Goal: Book appointment/travel/reservation

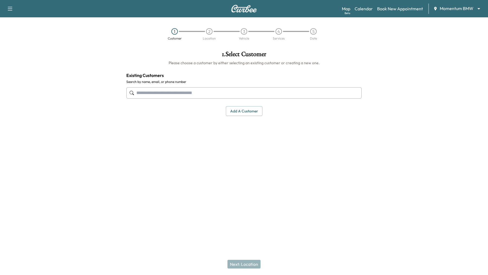
click at [476, 7] on body "Support Log Out Map Beta Calendar Book New Appointment Momentum BMW ******** ​ …" at bounding box center [244, 137] width 488 height 275
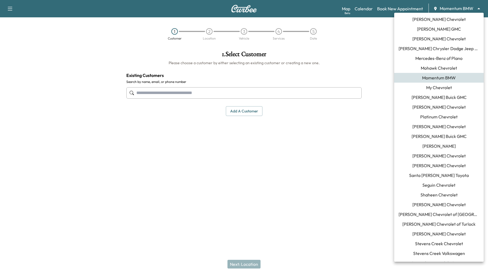
scroll to position [369, 0]
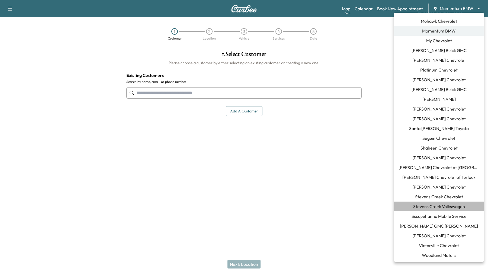
click at [435, 208] on span "Stevens Creek Volkswagen" at bounding box center [439, 206] width 52 height 7
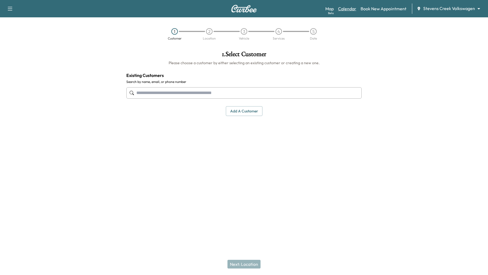
click at [351, 9] on link "Calendar" at bounding box center [347, 8] width 18 height 7
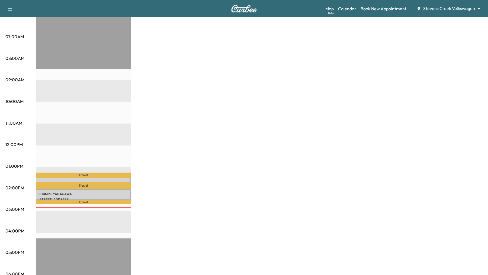
scroll to position [115, 0]
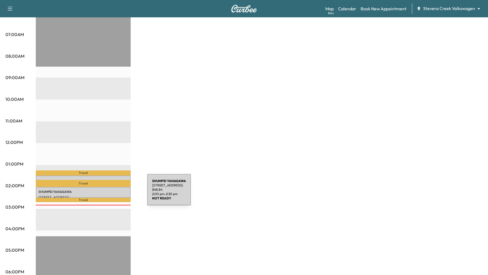
click at [106, 193] on p "[PERSON_NAME]" at bounding box center [82, 192] width 89 height 4
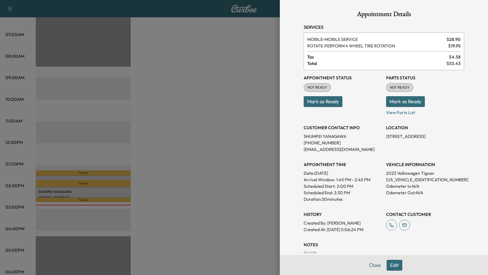
click at [107, 179] on div at bounding box center [244, 137] width 488 height 275
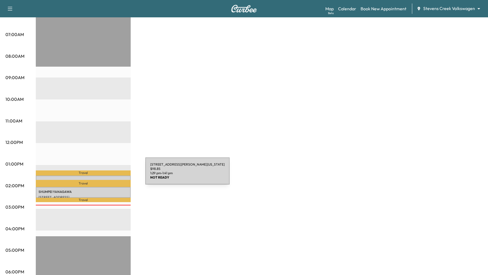
click at [105, 176] on div "[STREET_ADDRESS][PERSON_NAME][US_STATE] $ 98.85 1:29 pm - 1:41 pm" at bounding box center [83, 178] width 95 height 5
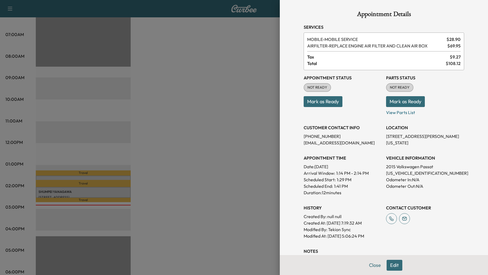
click at [153, 189] on div at bounding box center [244, 137] width 488 height 275
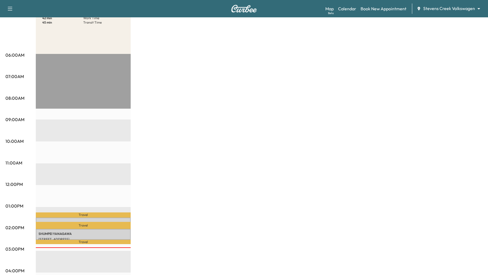
scroll to position [0, 0]
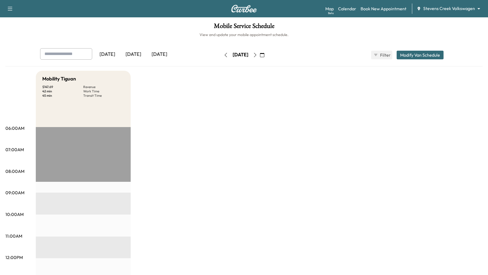
click at [225, 53] on icon "button" at bounding box center [226, 55] width 2 height 4
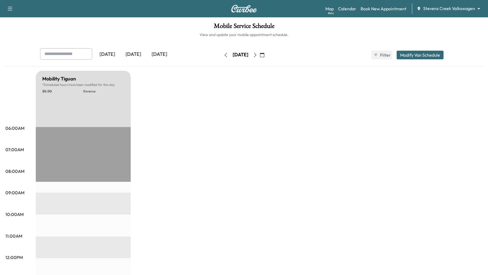
click at [260, 52] on button "button" at bounding box center [254, 55] width 9 height 9
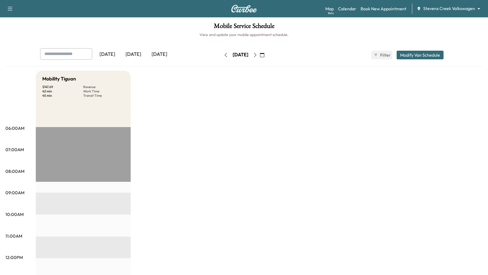
click at [260, 52] on button "button" at bounding box center [254, 55] width 9 height 9
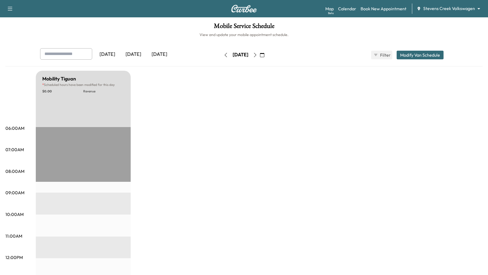
click at [256, 56] on icon "button" at bounding box center [255, 55] width 2 height 4
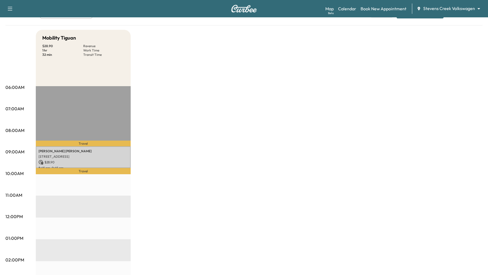
scroll to position [42, 0]
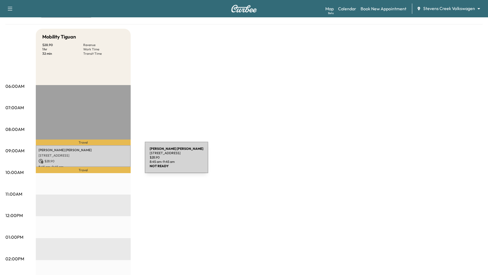
click at [104, 154] on p "[STREET_ADDRESS]" at bounding box center [82, 155] width 89 height 4
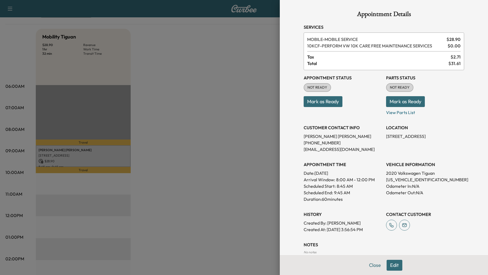
click at [226, 99] on div at bounding box center [244, 137] width 488 height 275
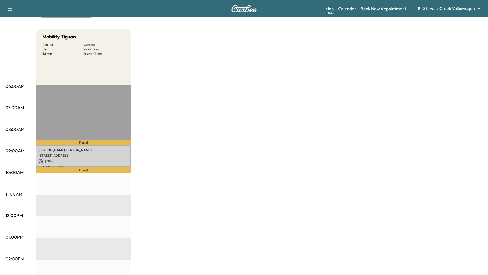
click at [89, 154] on p "[STREET_ADDRESS]" at bounding box center [82, 155] width 89 height 4
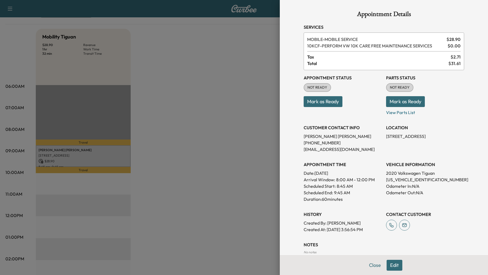
click at [226, 181] on div at bounding box center [244, 137] width 488 height 275
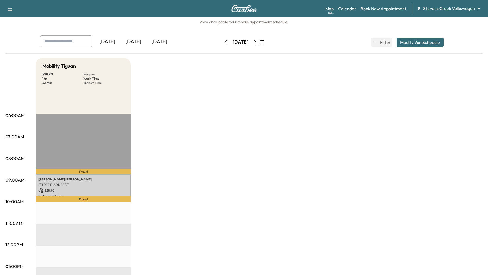
scroll to position [0, 0]
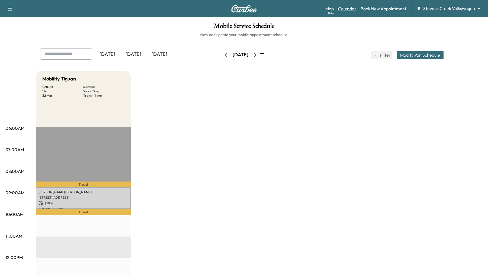
click at [355, 9] on link "Calendar" at bounding box center [347, 8] width 18 height 7
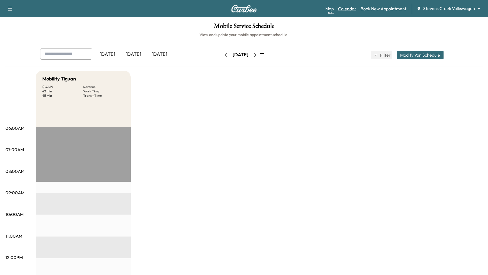
click at [345, 9] on link "Calendar" at bounding box center [347, 8] width 18 height 7
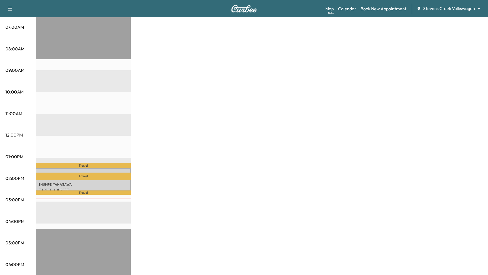
scroll to position [128, 0]
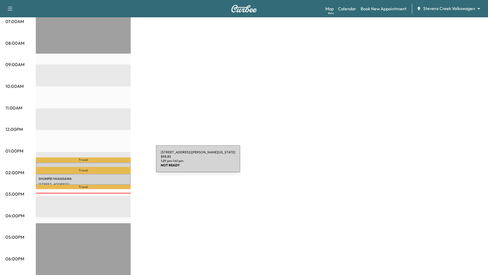
click at [115, 164] on div "[STREET_ADDRESS][PERSON_NAME][US_STATE] $ 98.85 1:29 pm - 1:41 pm" at bounding box center [83, 165] width 95 height 5
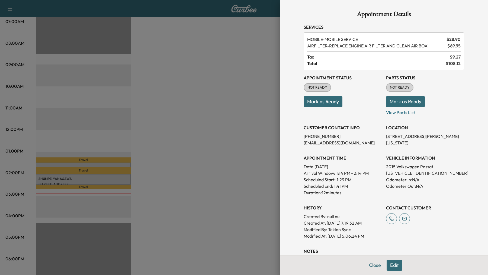
click at [116, 180] on div at bounding box center [244, 137] width 488 height 275
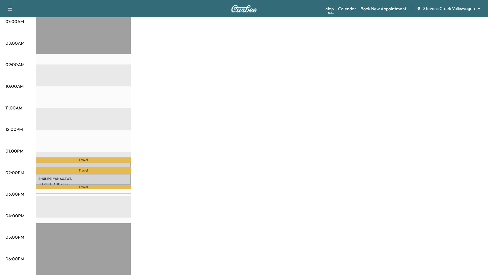
click at [127, 179] on p "[PERSON_NAME]" at bounding box center [82, 179] width 89 height 4
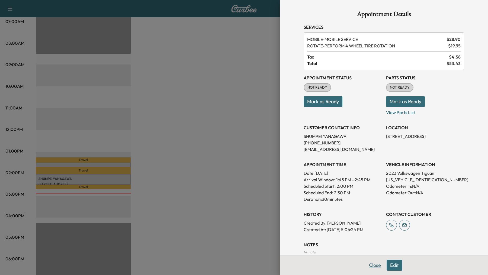
click at [374, 264] on button "Close" at bounding box center [374, 265] width 19 height 11
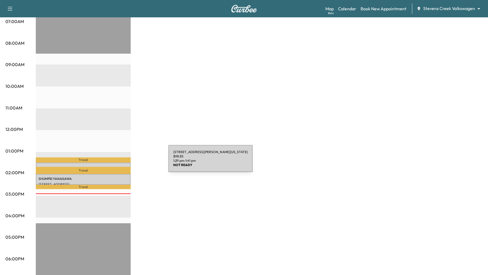
click at [128, 164] on div "[STREET_ADDRESS][PERSON_NAME][US_STATE] $ 98.85 1:29 pm - 1:41 pm" at bounding box center [83, 165] width 95 height 5
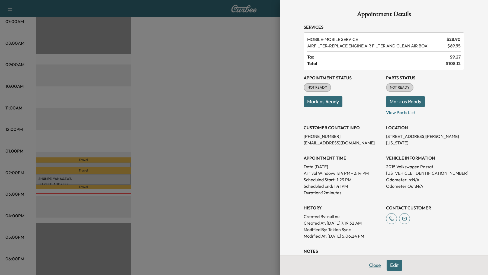
click at [376, 263] on button "Close" at bounding box center [374, 265] width 19 height 11
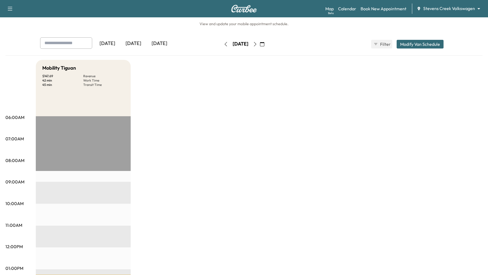
scroll to position [0, 0]
